Goal: Task Accomplishment & Management: Manage account settings

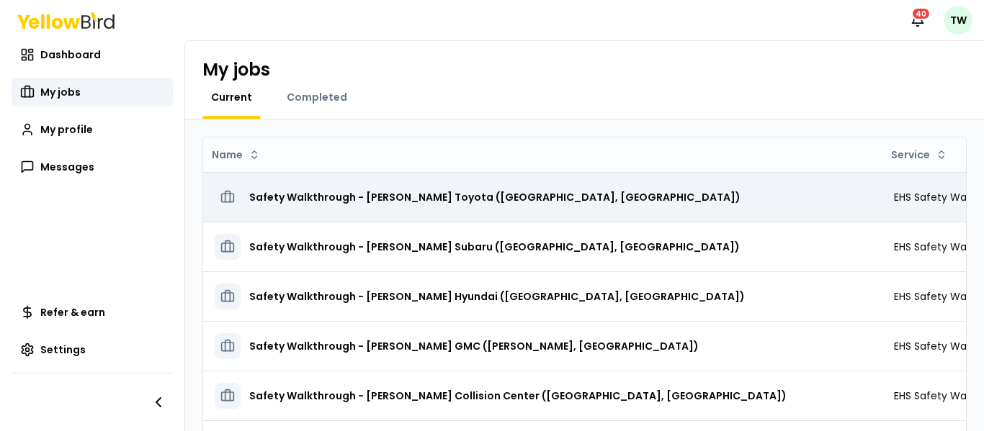
click at [481, 193] on h3 "Safety Walkthrough - [PERSON_NAME] Toyota ([GEOGRAPHIC_DATA], [GEOGRAPHIC_DATA])" at bounding box center [494, 197] width 491 height 26
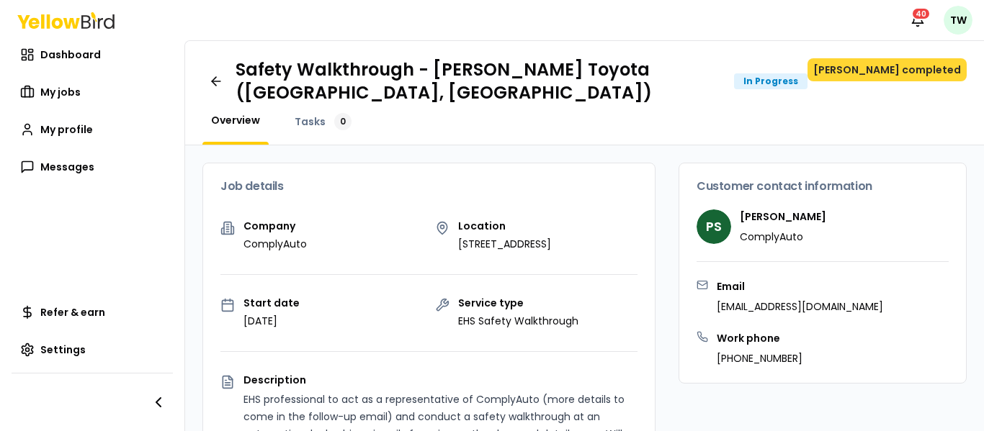
click at [949, 77] on button "[PERSON_NAME] completed" at bounding box center [886, 69] width 159 height 23
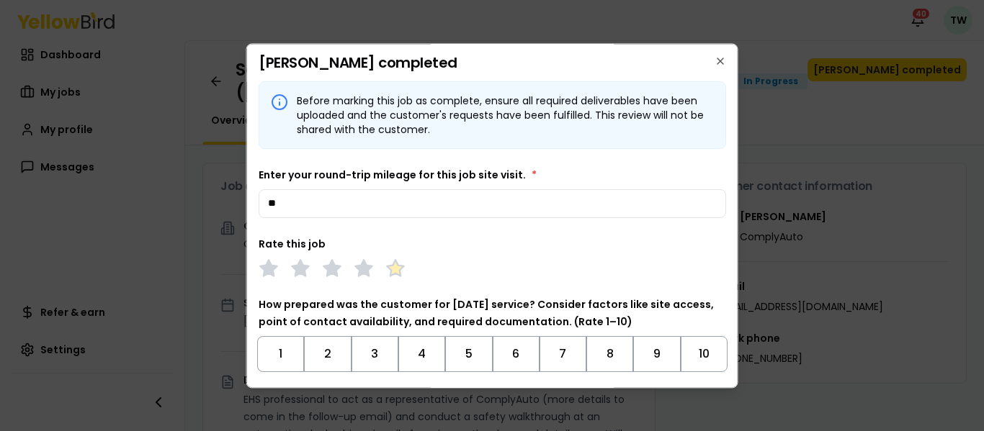
type input "**"
click at [391, 266] on polygon at bounding box center [395, 268] width 17 height 16
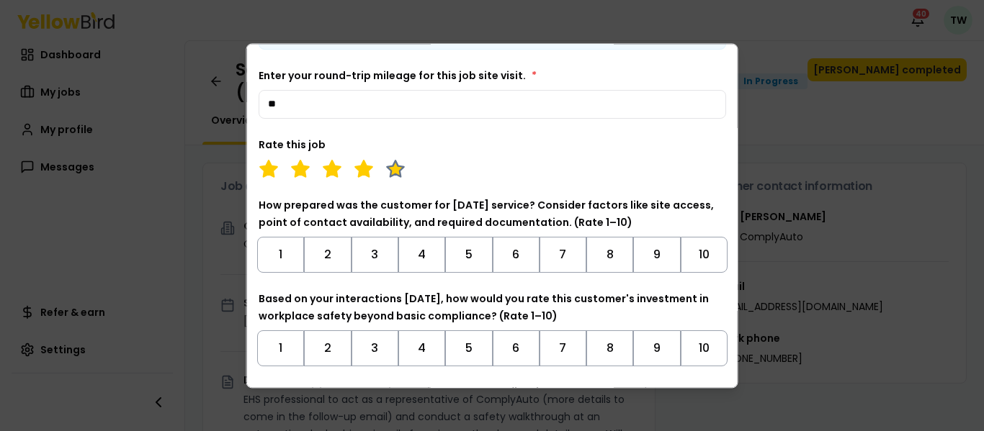
scroll to position [100, 0]
click at [710, 243] on button "10" at bounding box center [703, 254] width 47 height 36
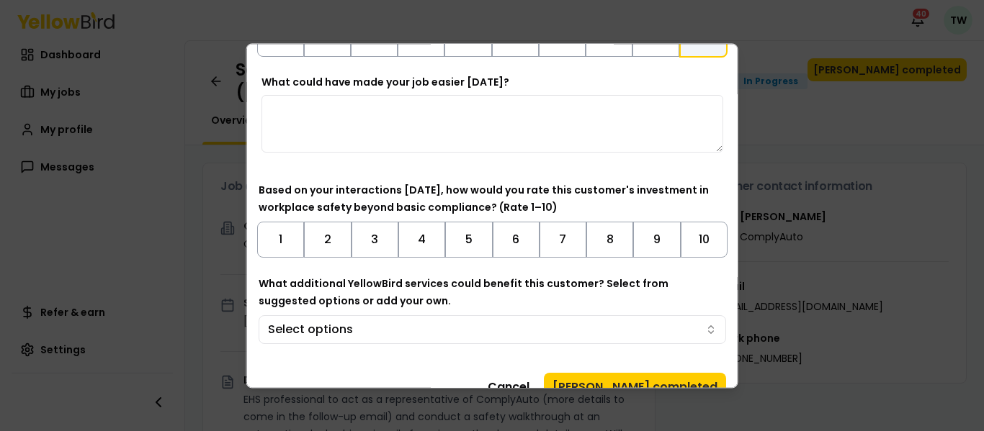
scroll to position [320, 0]
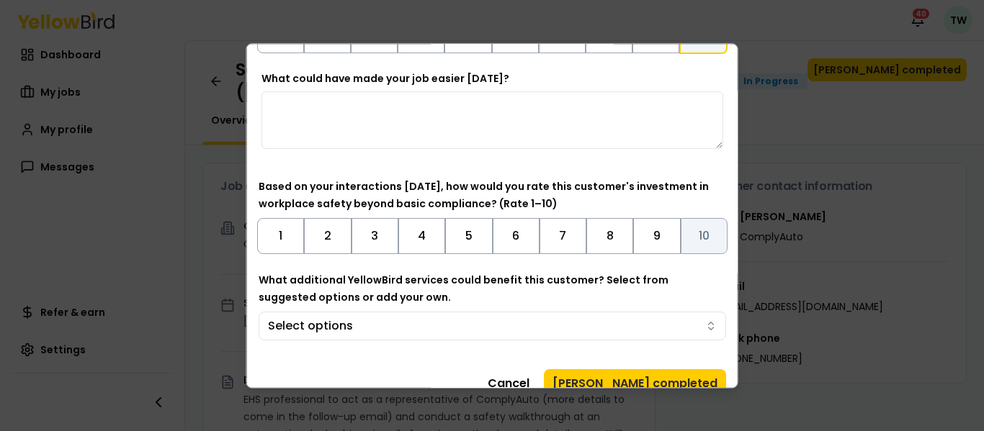
click at [699, 229] on button "10" at bounding box center [703, 236] width 47 height 36
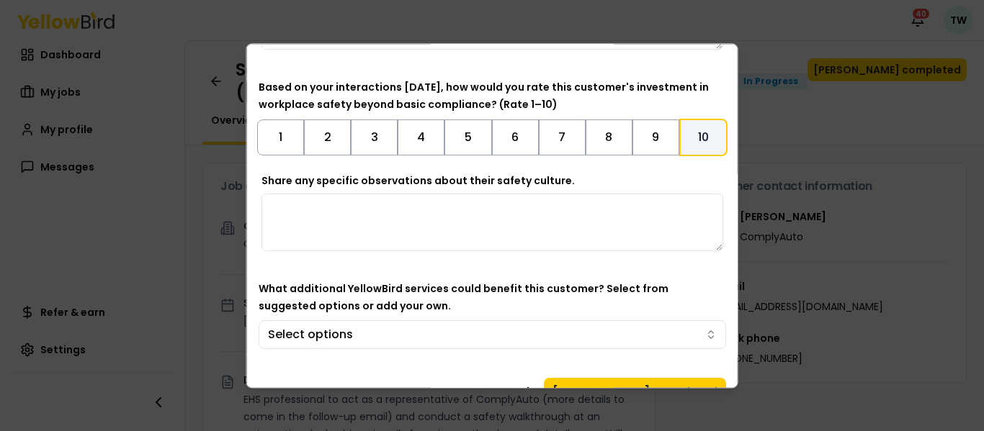
scroll to position [450, 0]
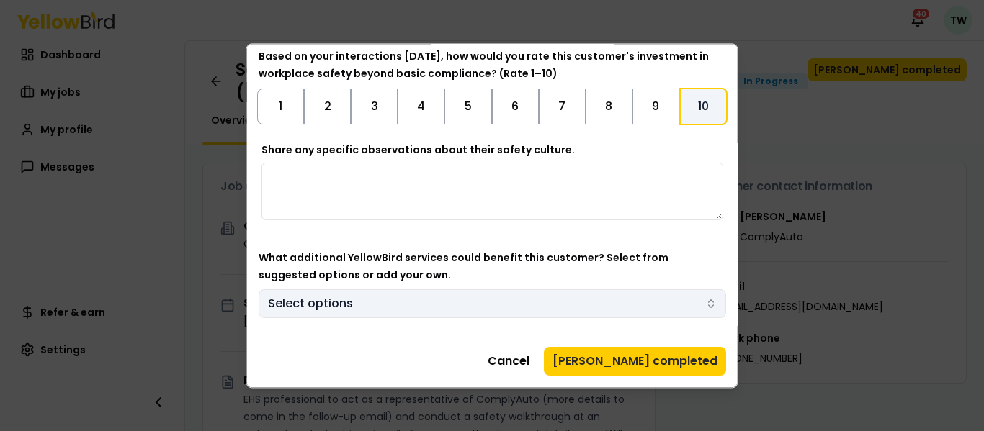
click at [681, 301] on button "Select options" at bounding box center [492, 304] width 467 height 29
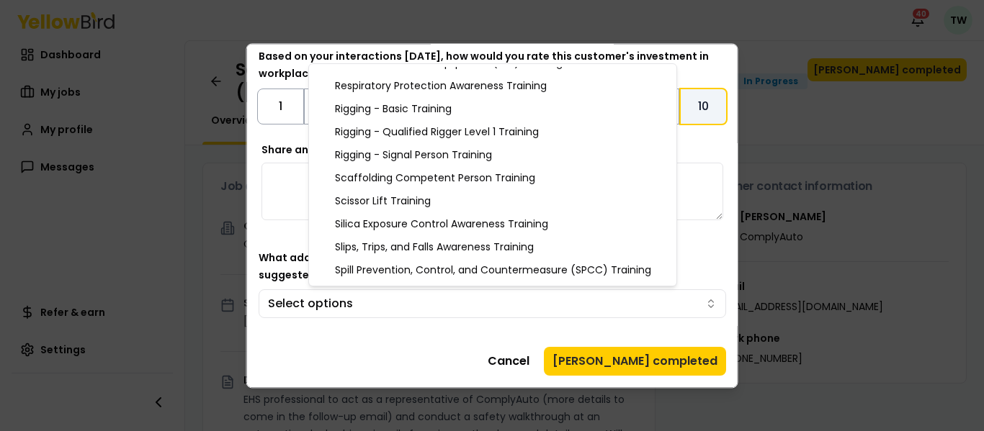
scroll to position [1546, 0]
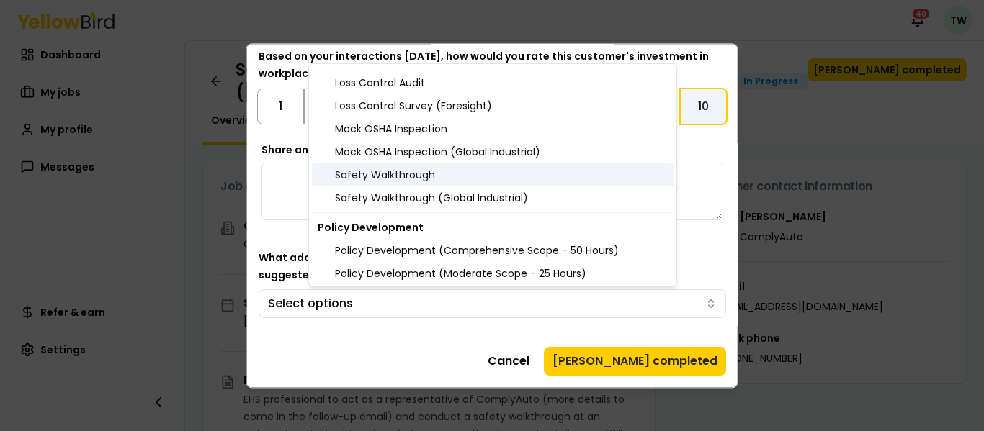
click at [475, 179] on div "Safety Walkthrough" at bounding box center [493, 175] width 362 height 23
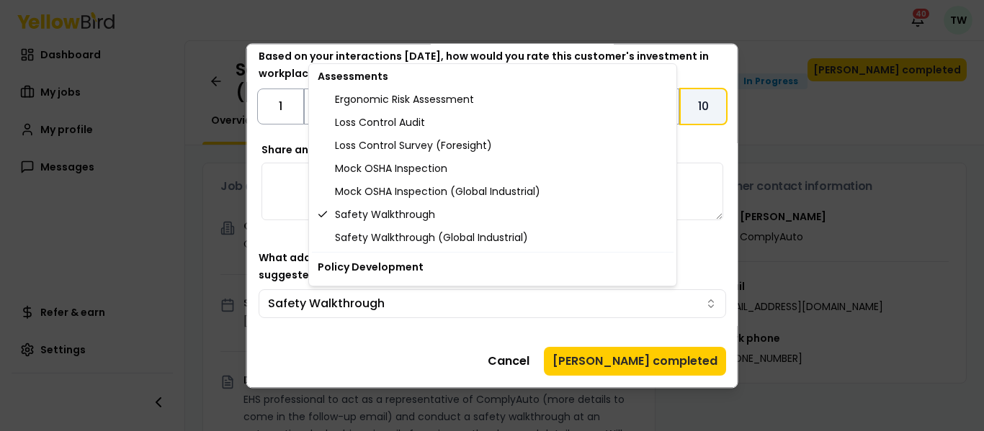
scroll to position [1510, 0]
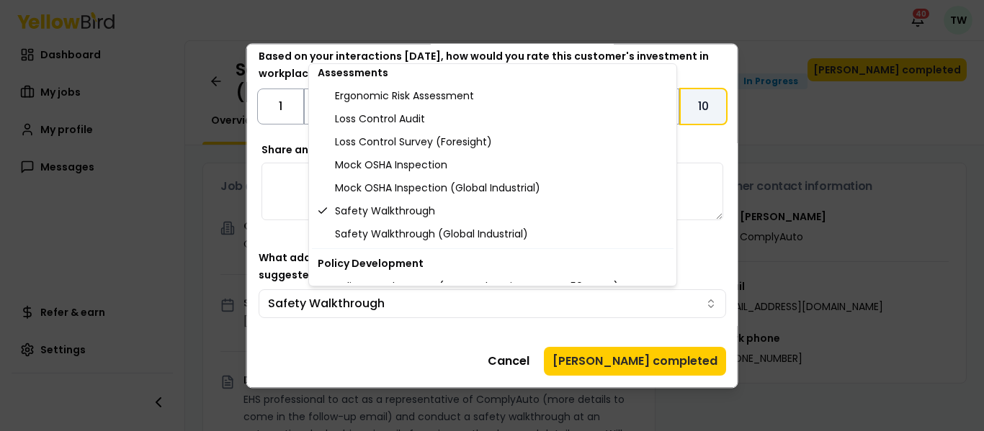
click at [668, 360] on body "Notifications 40 TW Dashboard My jobs My profile Messages Refer & earn Settings…" at bounding box center [492, 215] width 984 height 431
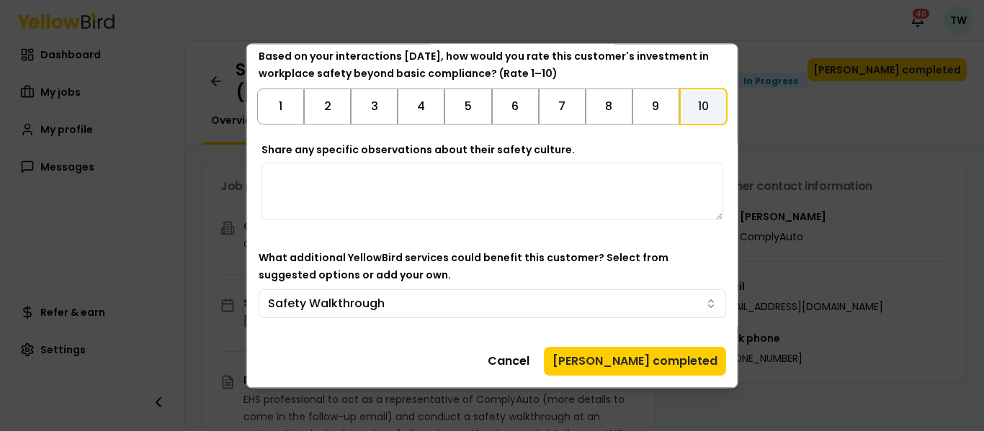
click at [668, 360] on button "[PERSON_NAME] completed" at bounding box center [635, 361] width 182 height 29
